Goal: Task Accomplishment & Management: Use online tool/utility

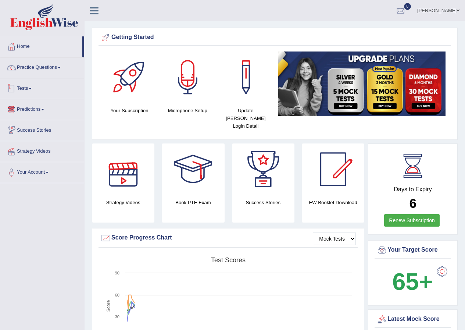
click at [30, 87] on link "Tests" at bounding box center [42, 87] width 84 height 18
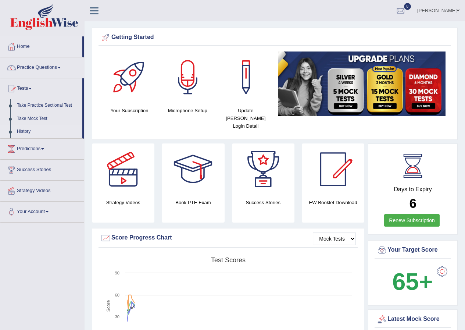
click at [25, 128] on link "History" at bounding box center [48, 131] width 69 height 13
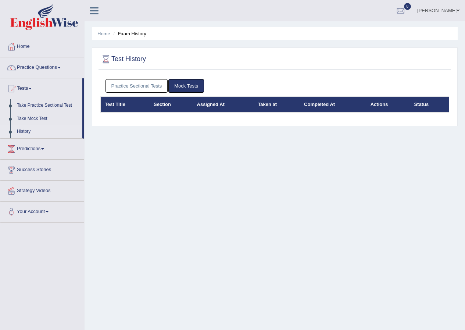
click at [138, 82] on link "Practice Sectional Tests" at bounding box center [136, 86] width 62 height 14
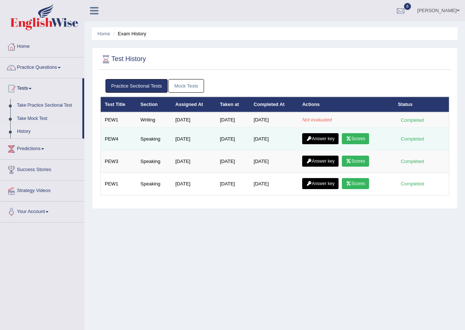
click at [360, 141] on link "Scores" at bounding box center [355, 138] width 27 height 11
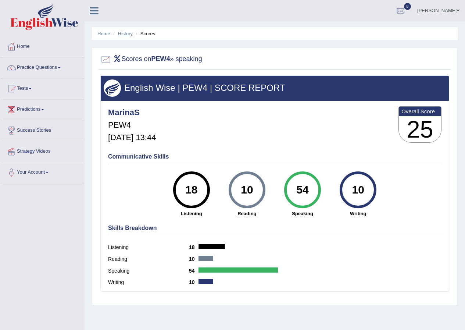
click at [130, 35] on link "History" at bounding box center [125, 34] width 15 height 6
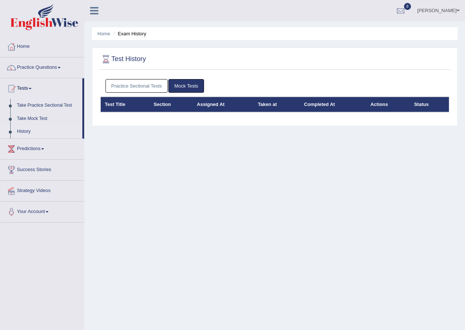
click at [131, 86] on link "Practice Sectional Tests" at bounding box center [136, 86] width 62 height 14
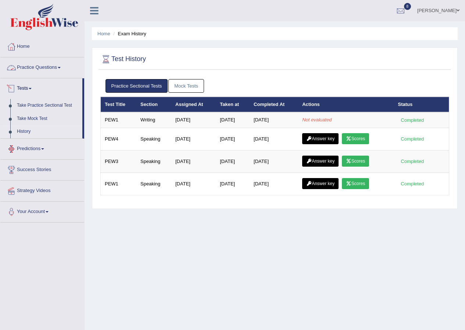
click at [28, 67] on link "Practice Questions" at bounding box center [42, 66] width 84 height 18
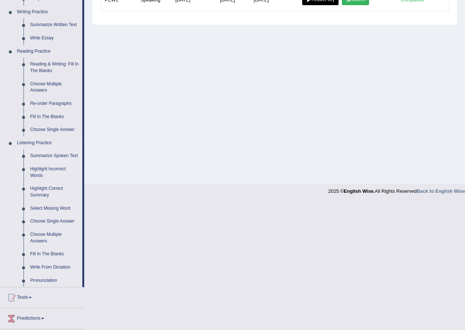
scroll to position [246, 0]
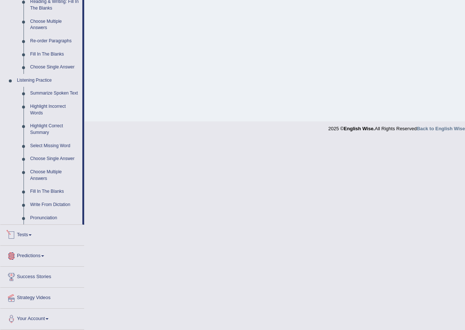
click at [31, 236] on link "Tests" at bounding box center [42, 234] width 84 height 18
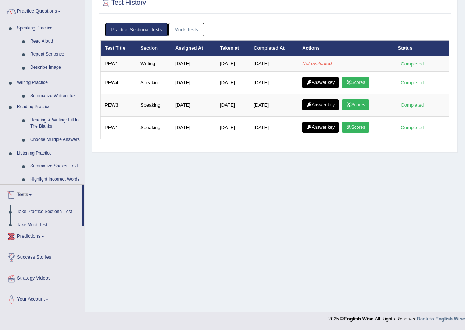
scroll to position [56, 0]
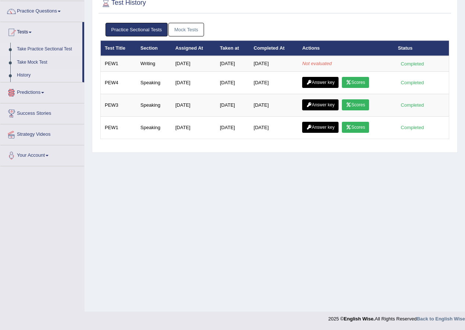
click at [40, 50] on link "Take Practice Sectional Test" at bounding box center [48, 49] width 69 height 13
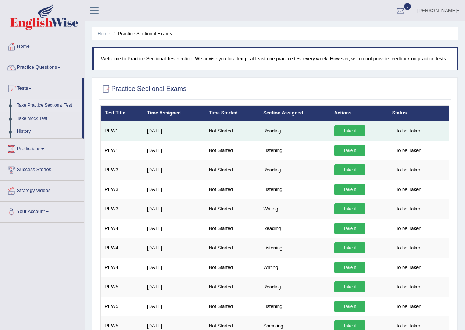
click at [353, 130] on link "Take it" at bounding box center [349, 130] width 31 height 11
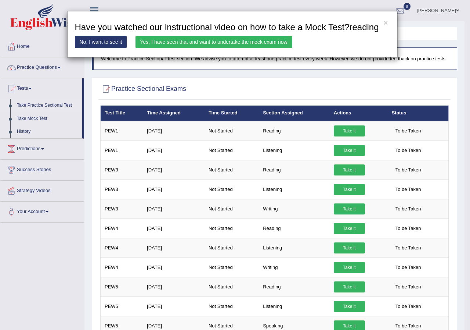
click at [226, 44] on link "Yes, I have seen that and want to undertake the mock exam now" at bounding box center [214, 42] width 157 height 12
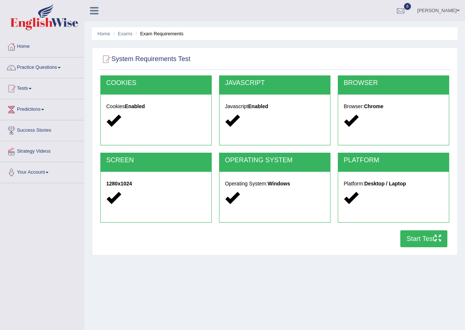
click at [417, 239] on button "Start Test" at bounding box center [423, 238] width 47 height 17
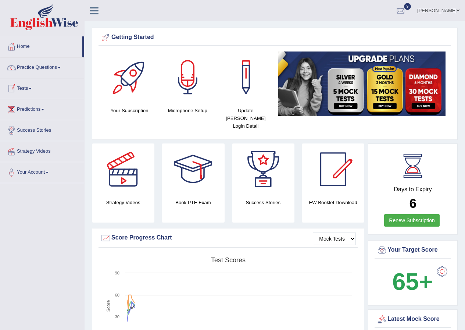
click at [30, 87] on link "Tests" at bounding box center [42, 87] width 84 height 18
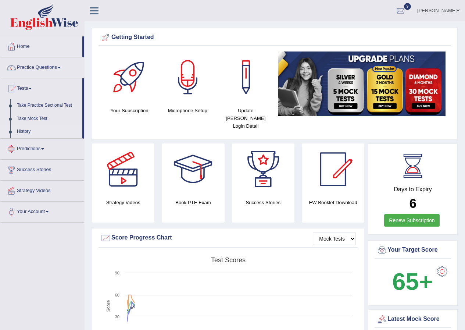
click at [24, 129] on link "History" at bounding box center [48, 131] width 69 height 13
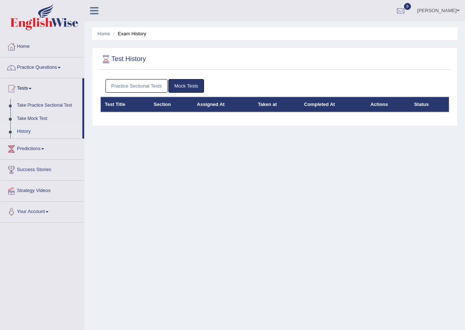
click at [133, 89] on link "Practice Sectional Tests" at bounding box center [136, 86] width 62 height 14
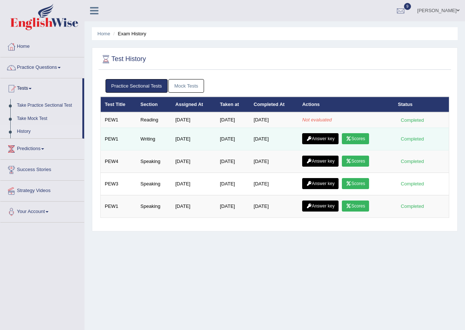
click at [367, 140] on link "Scores" at bounding box center [355, 138] width 27 height 11
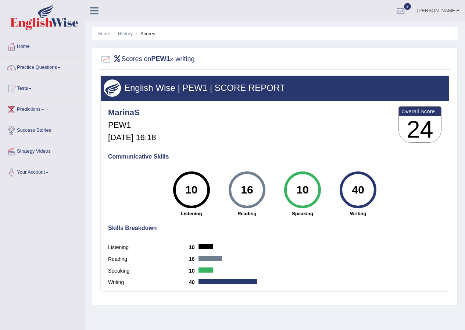
click at [122, 31] on link "History" at bounding box center [125, 34] width 15 height 6
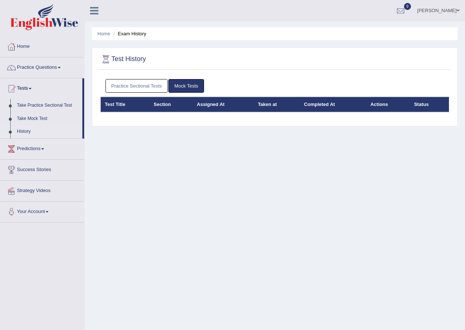
click at [125, 87] on link "Practice Sectional Tests" at bounding box center [136, 86] width 62 height 14
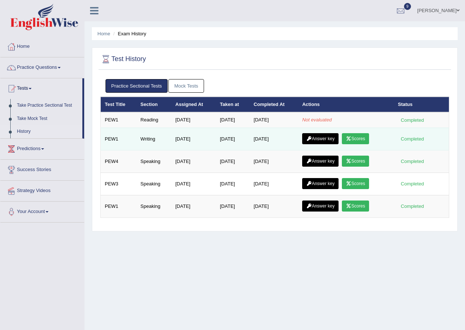
click at [319, 138] on link "Answer key" at bounding box center [320, 138] width 36 height 11
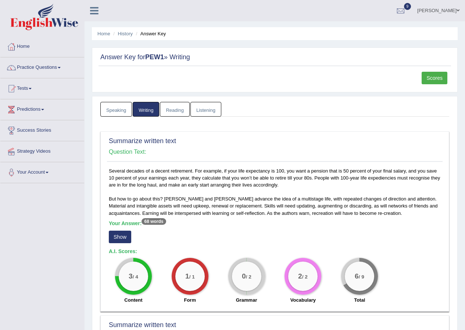
click at [181, 109] on link "Reading" at bounding box center [174, 109] width 29 height 15
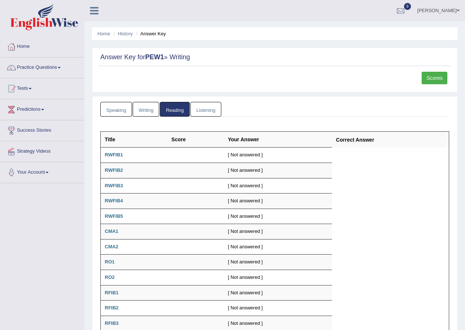
click at [212, 113] on link "Listening" at bounding box center [205, 109] width 31 height 15
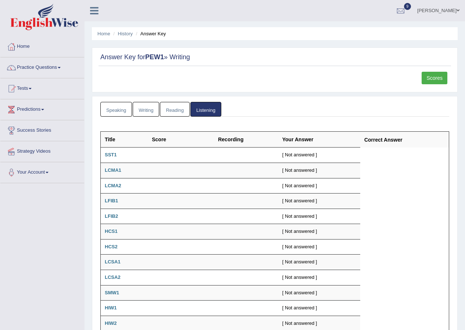
click at [123, 110] on link "Speaking" at bounding box center [116, 109] width 32 height 15
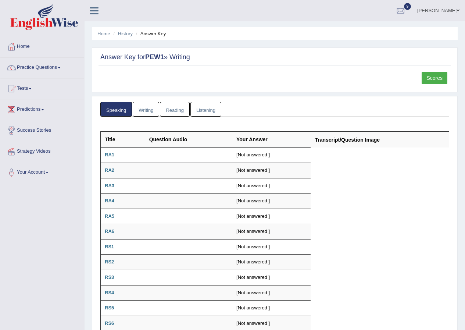
click at [143, 110] on link "Writing" at bounding box center [146, 109] width 26 height 15
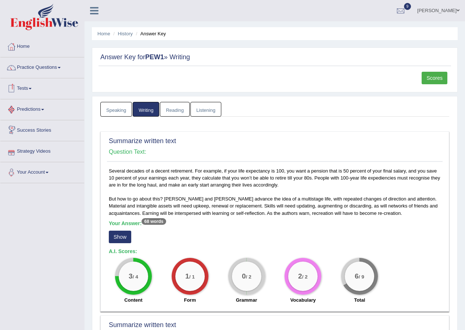
click at [26, 88] on link "Tests" at bounding box center [42, 87] width 84 height 18
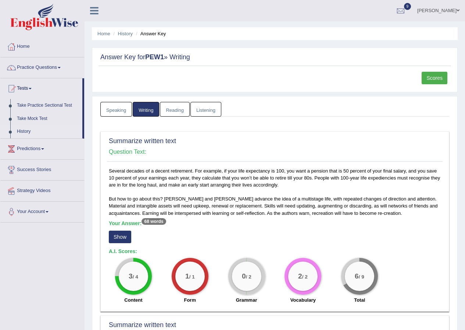
click at [19, 132] on link "History" at bounding box center [48, 131] width 69 height 13
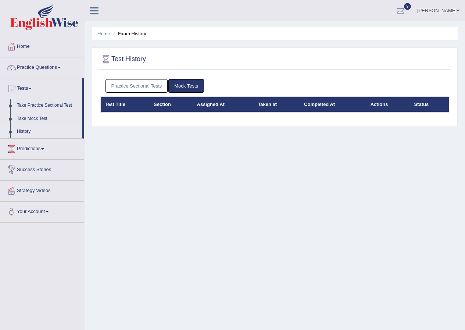
click at [146, 90] on link "Practice Sectional Tests" at bounding box center [136, 86] width 62 height 14
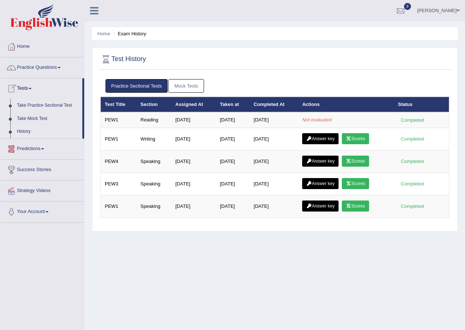
click at [29, 104] on link "Take Practice Sectional Test" at bounding box center [48, 105] width 69 height 13
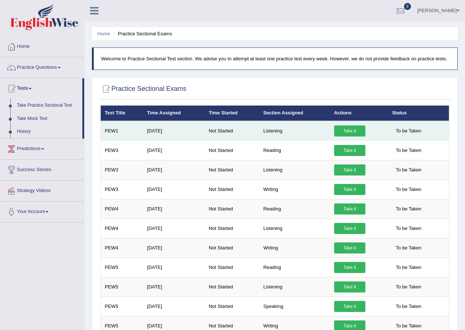
click at [346, 130] on link "Take it" at bounding box center [349, 130] width 31 height 11
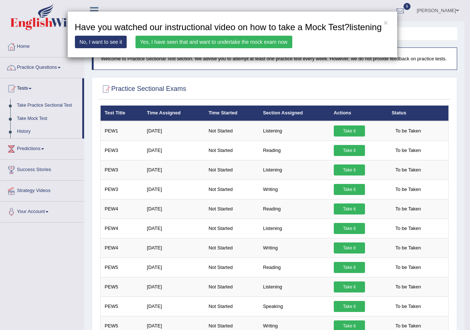
click at [177, 37] on link "Yes, I have seen that and want to undertake the mock exam now" at bounding box center [214, 42] width 157 height 12
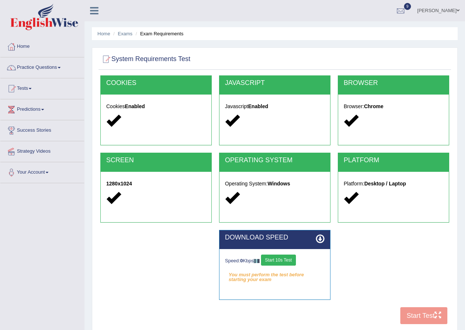
click at [287, 262] on button "Start 10s Test" at bounding box center [278, 259] width 35 height 11
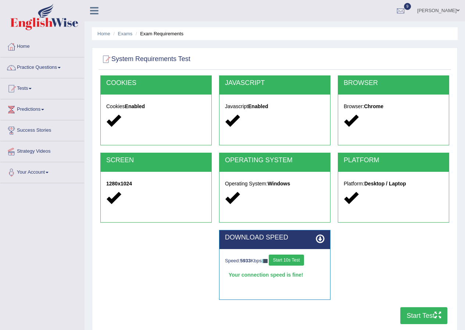
click at [414, 314] on button "Start Test" at bounding box center [423, 315] width 47 height 17
